Goal: Information Seeking & Learning: Learn about a topic

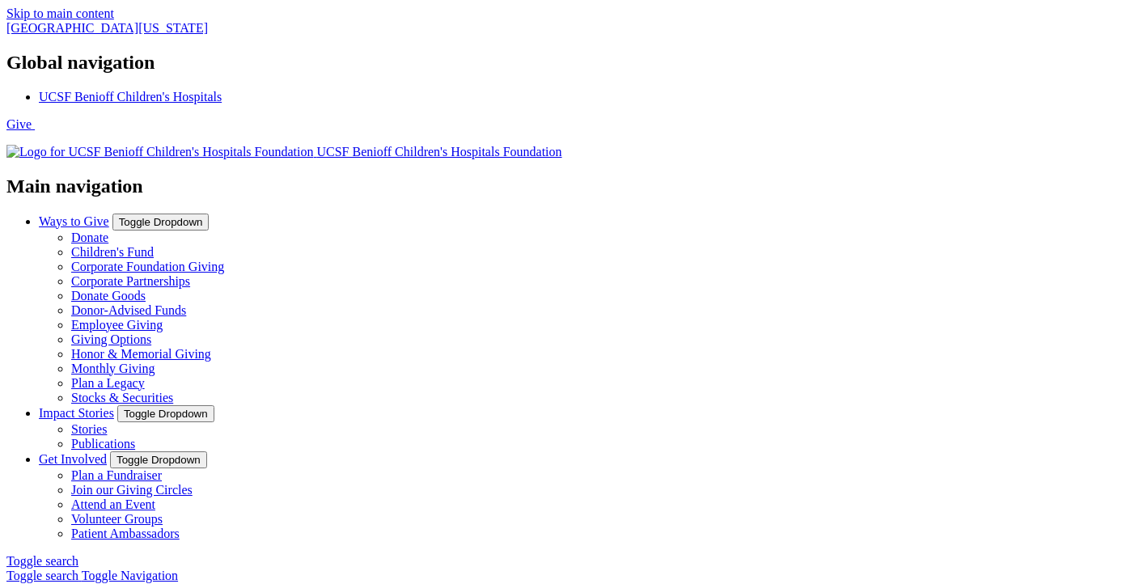
scroll to position [2115, 0]
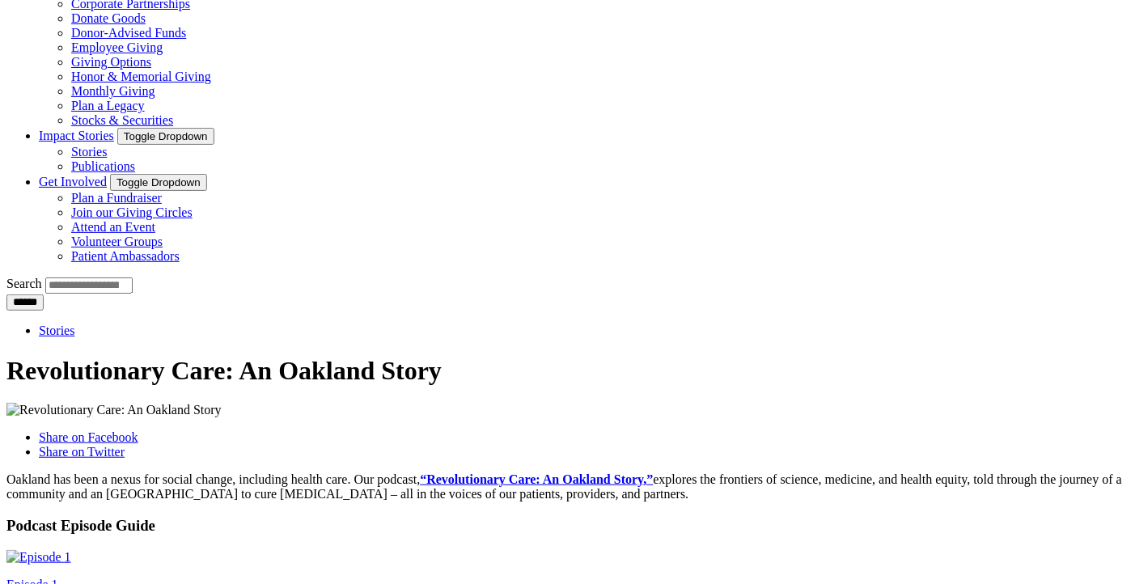
scroll to position [754, 0]
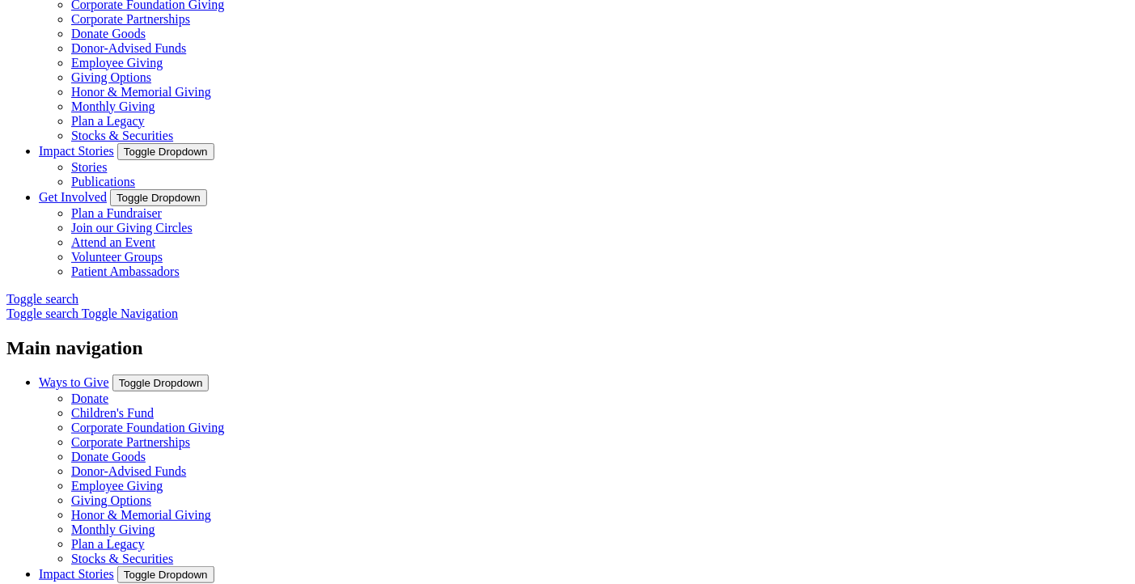
scroll to position [420, 0]
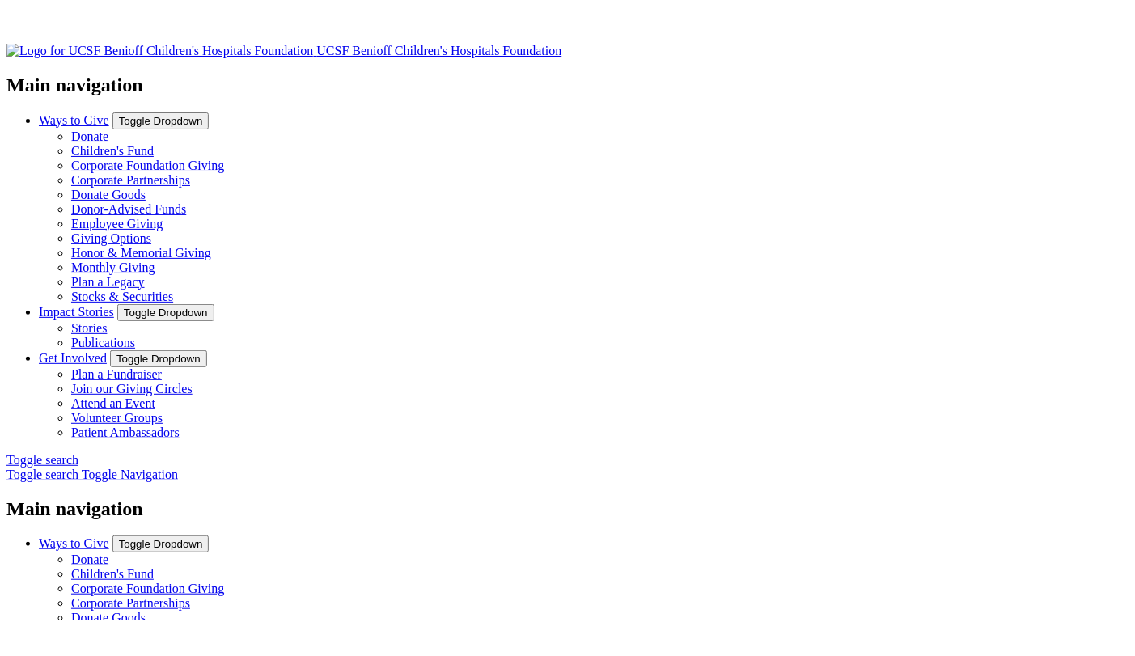
scroll to position [170, 0]
